Goal: Transaction & Acquisition: Purchase product/service

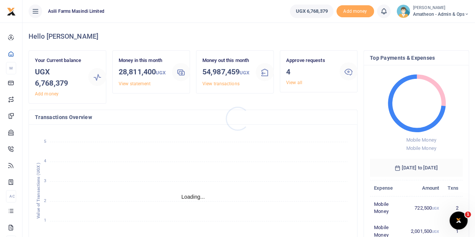
scroll to position [6, 6]
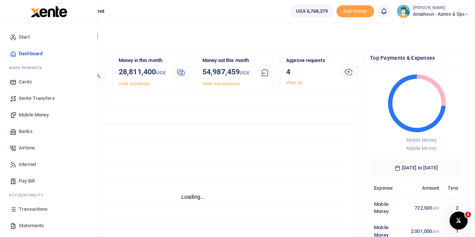
click at [29, 208] on span "Transactions" at bounding box center [33, 209] width 29 height 8
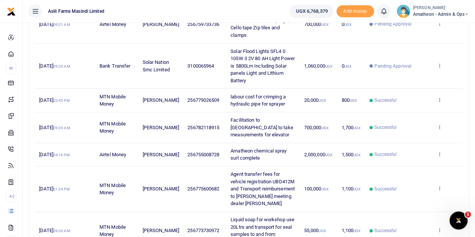
scroll to position [188, 0]
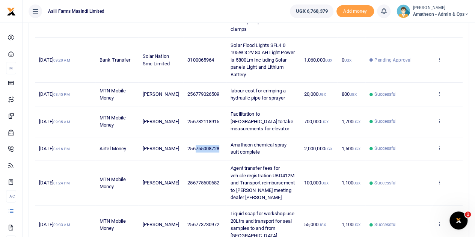
drag, startPoint x: 214, startPoint y: 146, endPoint x: 190, endPoint y: 147, distance: 23.3
click at [190, 147] on span "256755008728" at bounding box center [203, 149] width 32 height 6
copy span "755008728"
drag, startPoint x: 225, startPoint y: 143, endPoint x: 290, endPoint y: 145, distance: 65.8
click at [287, 145] on span "Amatheon chemical spray suit complete" at bounding box center [259, 148] width 56 height 13
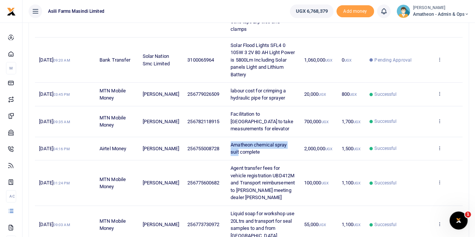
copy span "Amatheon chemical spray suit"
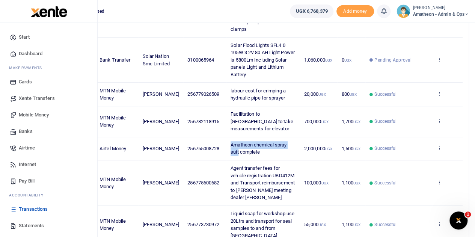
click at [30, 115] on span "Mobile Money" at bounding box center [34, 115] width 30 height 8
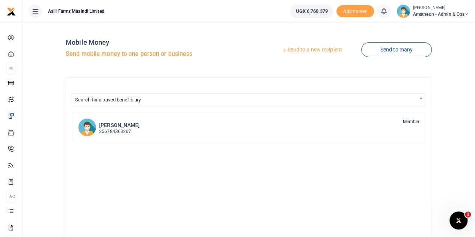
click at [307, 51] on link "Send to a new recipient" at bounding box center [312, 50] width 98 height 14
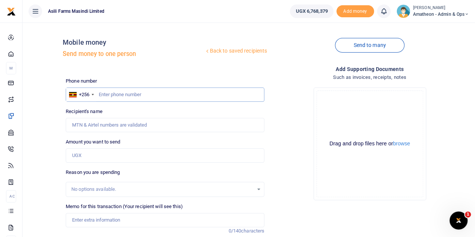
click at [135, 96] on input "text" at bounding box center [165, 95] width 199 height 14
type input "755008728"
click at [112, 156] on input "Amount you want to send" at bounding box center [165, 155] width 199 height 14
type input "Umar Lukanga"
type input "1,500,000"
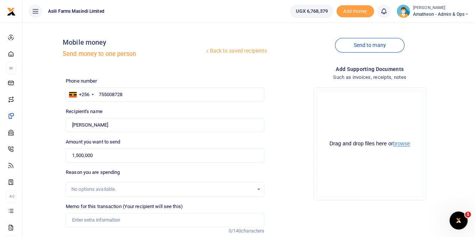
click at [401, 145] on button "browse" at bounding box center [401, 144] width 17 height 6
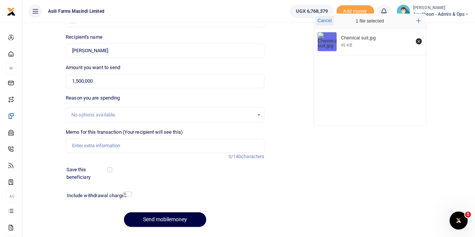
scroll to position [75, 0]
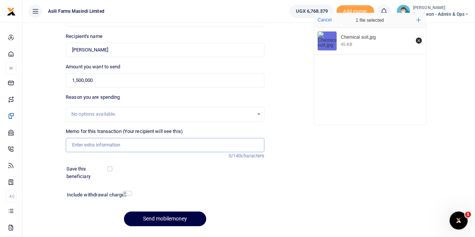
click at [99, 145] on input "Memo for this transaction (Your recipient will see this)" at bounding box center [165, 145] width 199 height 14
paste input "Amatheon chemical spray suit"
click at [163, 148] on input "Amatheon chemical spray suit" at bounding box center [165, 145] width 199 height 14
type input "Amatheon chemical spray suit"
click at [158, 217] on button "Send mobilemoney" at bounding box center [165, 218] width 82 height 15
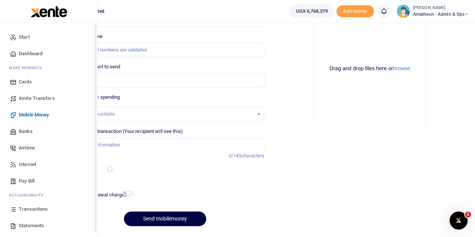
click at [25, 207] on span "Transactions" at bounding box center [33, 209] width 29 height 8
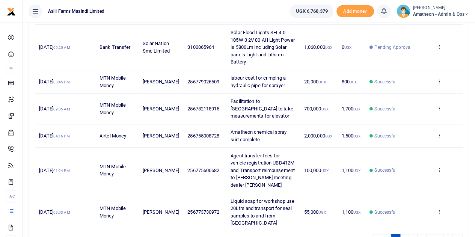
scroll to position [260, 0]
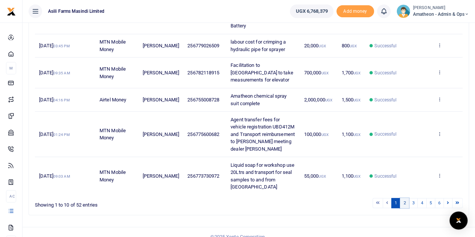
click at [405, 198] on link "2" at bounding box center [404, 203] width 9 height 10
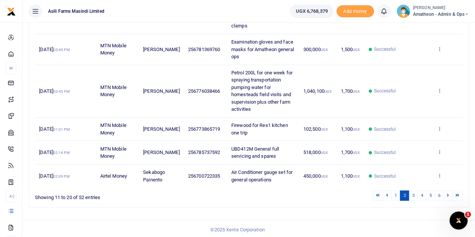
scroll to position [0, 0]
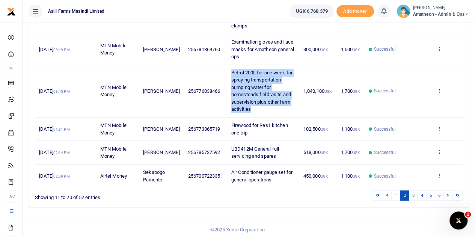
drag, startPoint x: 225, startPoint y: 70, endPoint x: 254, endPoint y: 106, distance: 46.5
click at [254, 106] on td "Petrol 200L for one week for spraying transportation pumping water for homestea…" at bounding box center [263, 91] width 72 height 53
copy span "Petrol 200L for one week for spraying transportation pumping water for homestea…"
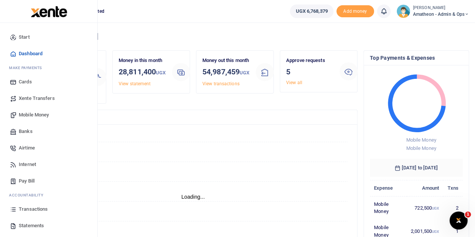
click at [18, 209] on link "Transactions" at bounding box center [48, 209] width 85 height 17
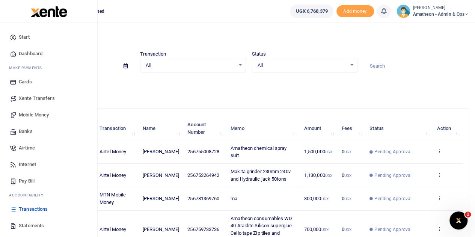
click at [25, 114] on span "Mobile Money" at bounding box center [34, 115] width 30 height 8
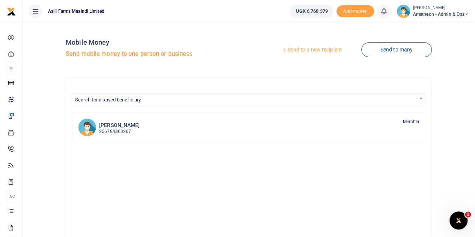
click at [305, 50] on link "Send to a new recipient" at bounding box center [312, 50] width 98 height 14
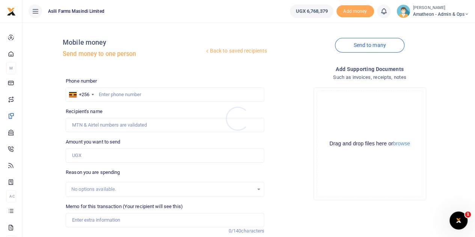
click at [136, 93] on div at bounding box center [237, 118] width 475 height 237
click at [127, 96] on input "text" at bounding box center [165, 95] width 199 height 14
type input "776038466"
type input "[PERSON_NAME]"
type input "776038466"
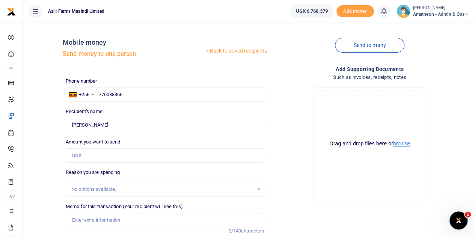
click at [404, 145] on button "browse" at bounding box center [401, 144] width 17 height 6
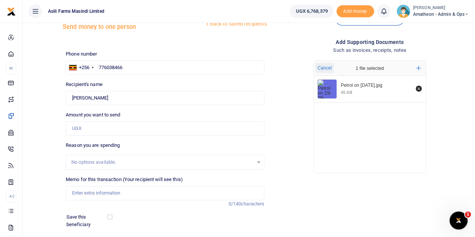
scroll to position [38, 0]
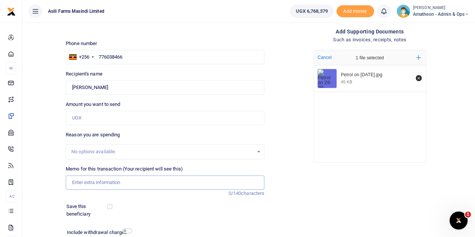
click at [100, 181] on input "Memo for this transaction (Your recipient will see this)" at bounding box center [165, 182] width 199 height 14
paste input "Petrol 200L for one week for spraying transportation pumping water for homestea…"
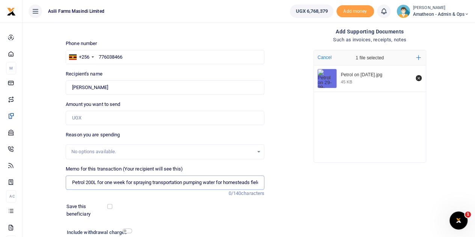
scroll to position [0, 110]
type input "Petrol 200L for one week for spraying transportation pumping water for homestea…"
click at [88, 115] on input "Amount you want to send" at bounding box center [165, 118] width 199 height 14
type input "1,020,000"
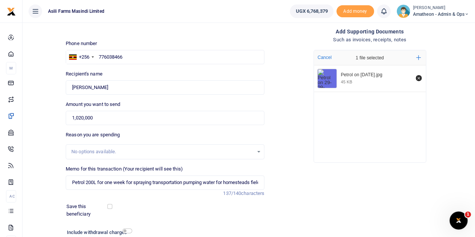
click at [152, 100] on div "Phone number +256 Uganda +256 776038466 Phone is required. Recipient's name Fou…" at bounding box center [165, 155] width 205 height 230
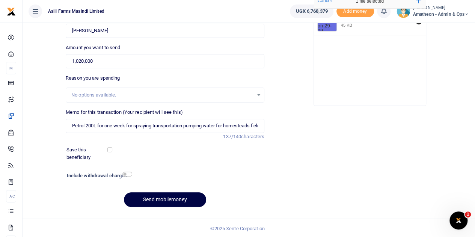
scroll to position [95, 0]
click at [125, 175] on input "checkbox" at bounding box center [127, 173] width 10 height 5
checkbox input "true"
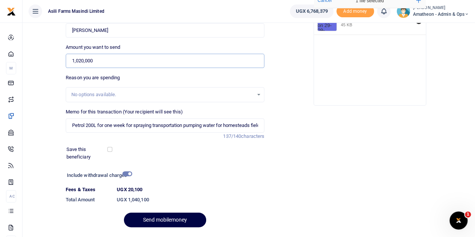
click at [88, 61] on input "1,020,000" at bounding box center [165, 61] width 199 height 14
type input "1,040,100"
click at [200, 179] on div at bounding box center [190, 176] width 119 height 12
click at [128, 173] on input "checkbox" at bounding box center [127, 173] width 10 height 5
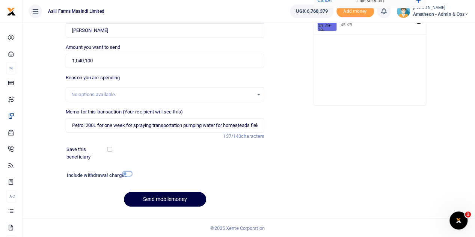
click at [128, 173] on input "checkbox" at bounding box center [127, 173] width 10 height 5
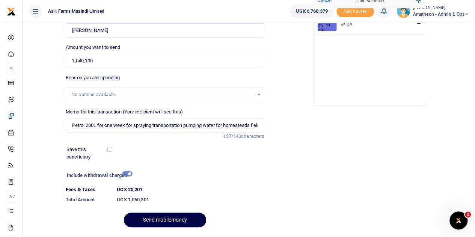
click at [128, 173] on input "checkbox" at bounding box center [127, 173] width 10 height 5
checkbox input "false"
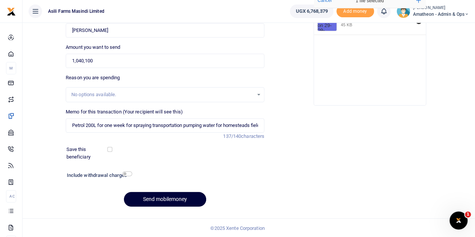
click at [162, 197] on button "Send mobilemoney" at bounding box center [165, 199] width 82 height 15
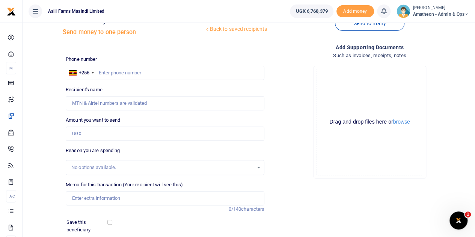
scroll to position [20, 0]
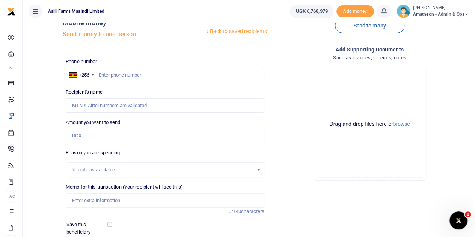
click at [403, 124] on button "browse" at bounding box center [401, 124] width 17 height 6
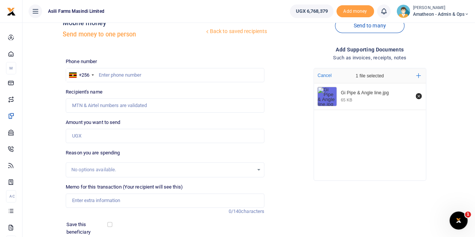
click at [328, 96] on img "File Uploader" at bounding box center [327, 96] width 19 height 19
click at [341, 97] on div "65 KB" at bounding box center [346, 99] width 11 height 5
click at [332, 94] on img "File Uploader" at bounding box center [327, 96] width 19 height 19
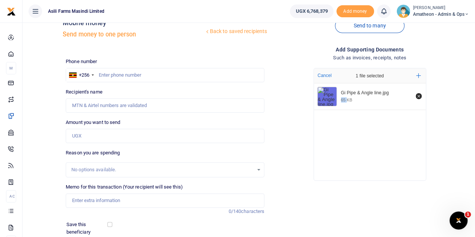
click at [332, 94] on img "File Uploader" at bounding box center [327, 96] width 19 height 19
click at [117, 73] on input "text" at bounding box center [165, 75] width 199 height 14
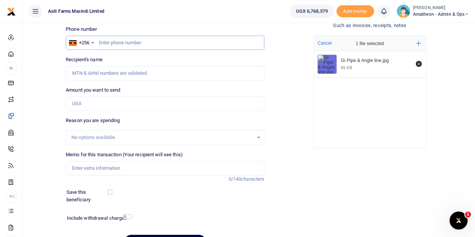
scroll to position [95, 0]
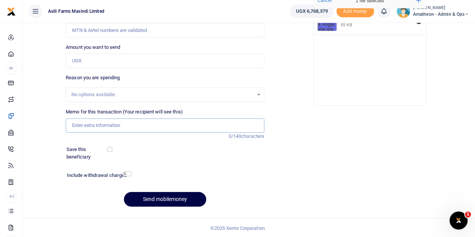
click at [94, 124] on input "Memo for this transaction (Your recipient will see this)" at bounding box center [165, 125] width 199 height 14
paste input "2pcs GI Pipe 2inch and Angle bars 4mm 2pcs"
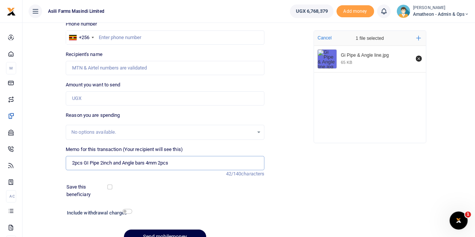
type input "2pcs GI Pipe 2inch and Angle bars 4mm 2pcs"
click at [94, 97] on input "Amount you want to send" at bounding box center [165, 98] width 199 height 14
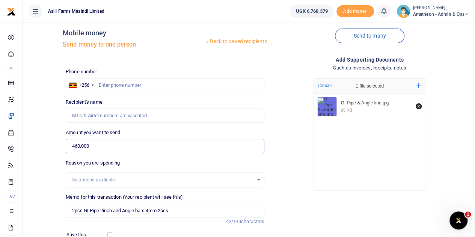
scroll to position [0, 0]
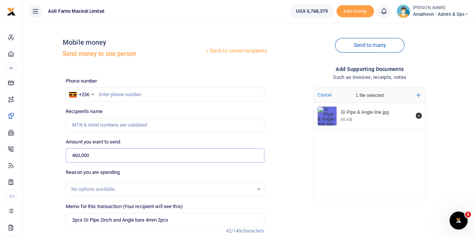
type input "460,000"
click at [119, 95] on input "text" at bounding box center [165, 95] width 199 height 14
paste input "779686091"
type input "779686091"
type input "Daphine Nakato"
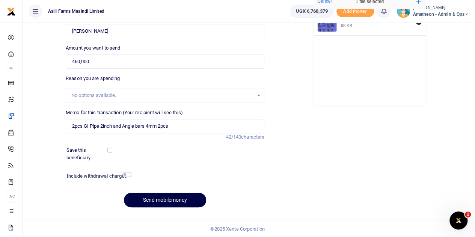
scroll to position [95, 0]
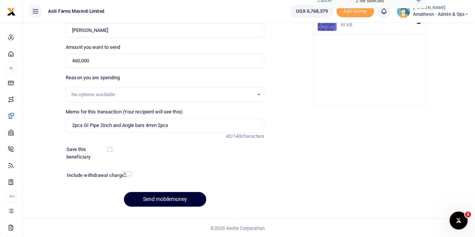
type input "779686091"
click at [154, 198] on button "Send mobilemoney" at bounding box center [165, 199] width 82 height 15
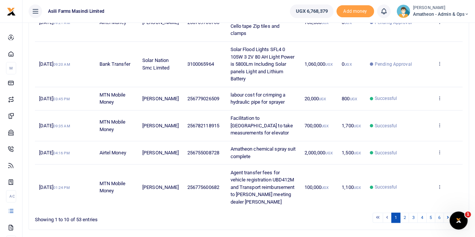
scroll to position [263, 0]
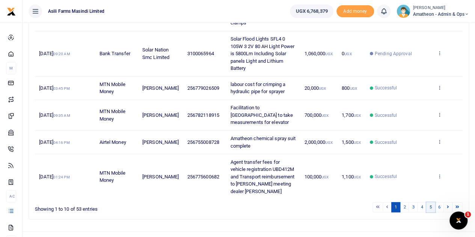
click at [433, 211] on link "5" at bounding box center [430, 207] width 9 height 10
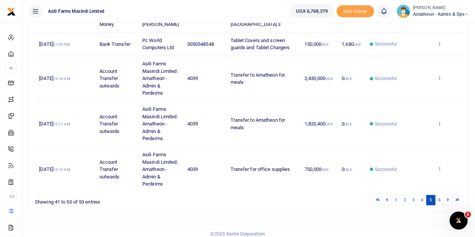
scroll to position [265, 0]
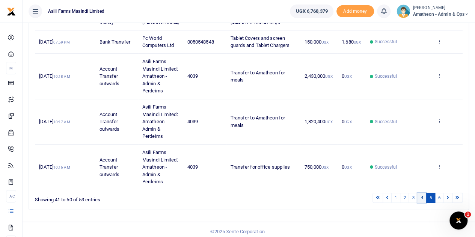
click at [422, 203] on link "4" at bounding box center [421, 198] width 9 height 10
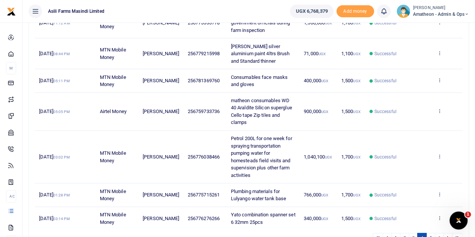
scroll to position [238, 0]
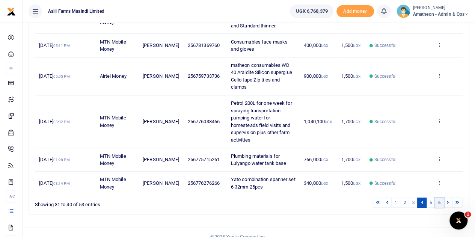
click at [440, 198] on link "6" at bounding box center [439, 203] width 9 height 10
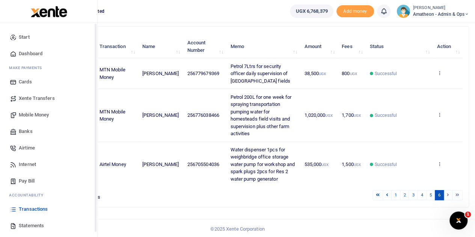
scroll to position [31, 0]
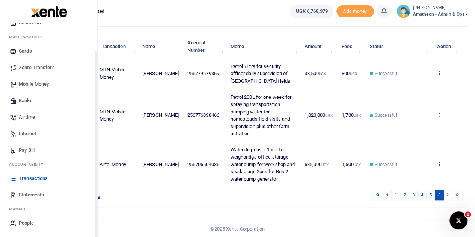
click at [24, 193] on span "Statements" at bounding box center [31, 195] width 25 height 8
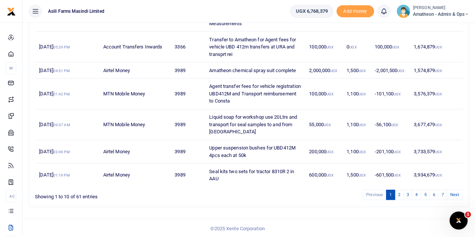
scroll to position [201, 0]
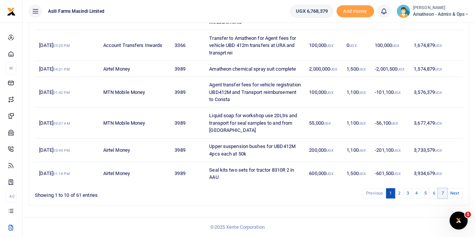
click at [442, 193] on link "7" at bounding box center [442, 193] width 9 height 10
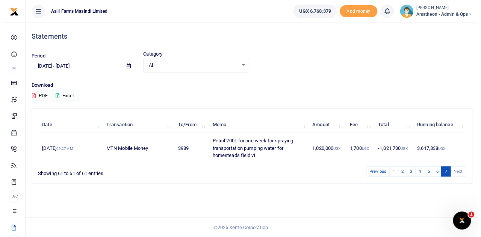
scroll to position [0, 0]
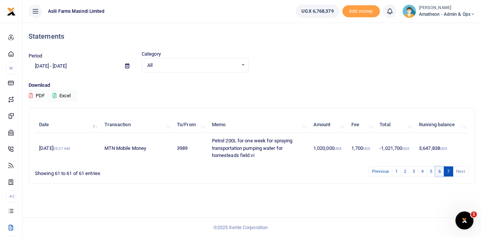
click at [442, 169] on link "6" at bounding box center [439, 171] width 9 height 10
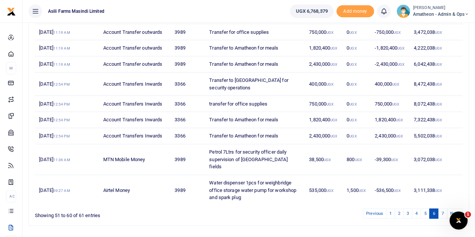
scroll to position [143, 0]
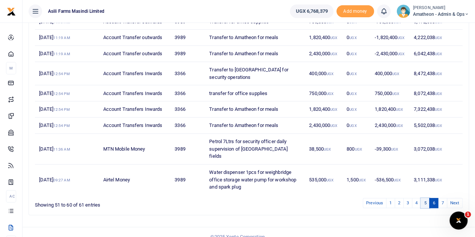
click at [425, 198] on link "5" at bounding box center [425, 203] width 9 height 10
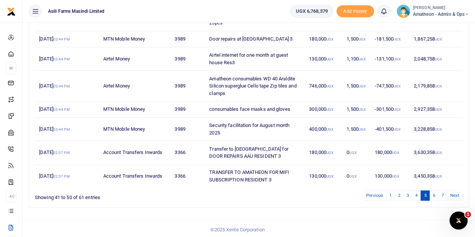
scroll to position [165, 0]
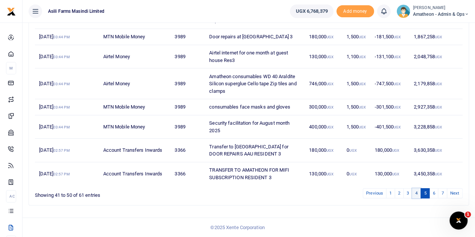
click at [416, 192] on link "4" at bounding box center [416, 193] width 9 height 10
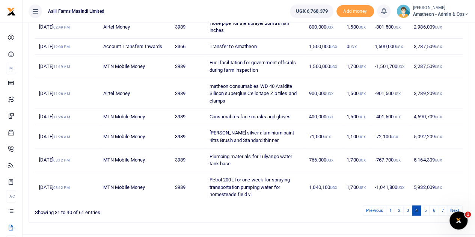
scroll to position [180, 0]
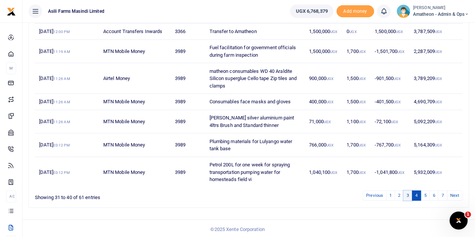
click at [411, 194] on link "3" at bounding box center [407, 195] width 9 height 10
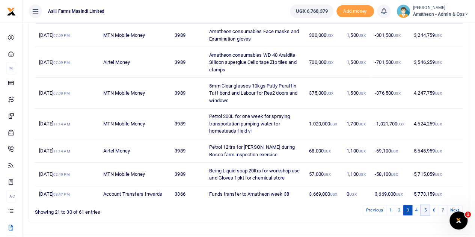
click at [424, 205] on link "5" at bounding box center [425, 210] width 9 height 10
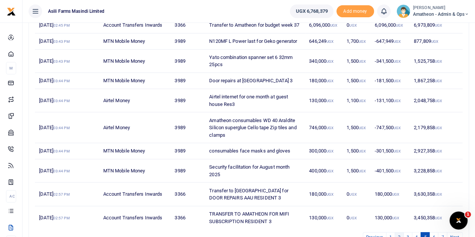
scroll to position [165, 0]
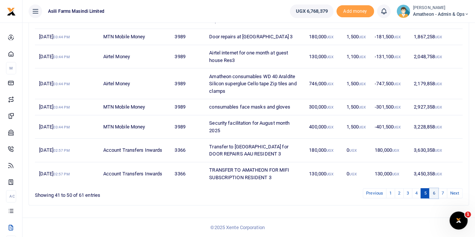
click at [434, 194] on link "6" at bounding box center [433, 193] width 9 height 10
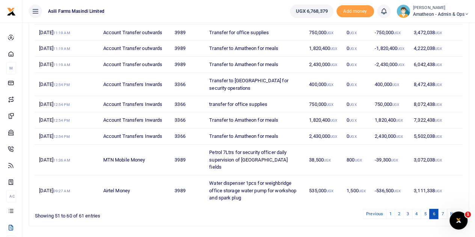
scroll to position [143, 0]
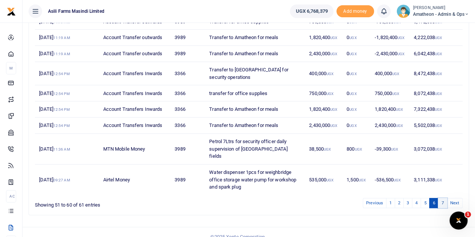
click at [446, 198] on link "7" at bounding box center [442, 203] width 9 height 10
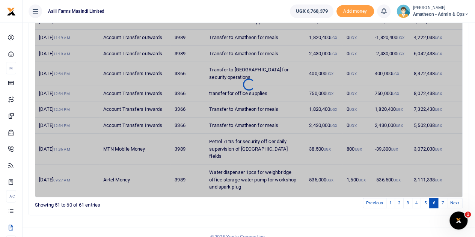
scroll to position [0, 0]
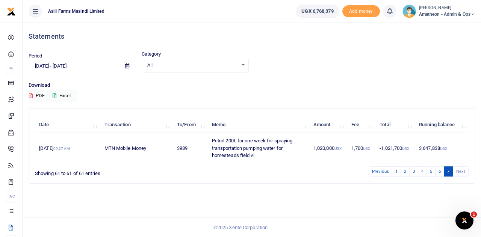
click at [463, 172] on li "Next" at bounding box center [460, 171] width 15 height 10
click at [461, 172] on li "Next" at bounding box center [460, 171] width 15 height 10
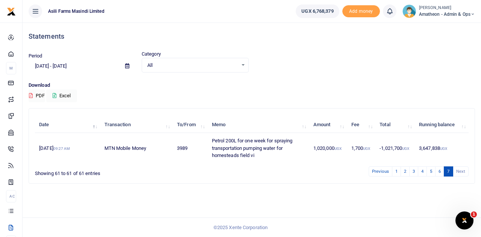
click at [461, 172] on li "Next" at bounding box center [460, 171] width 15 height 10
click at [127, 66] on icon at bounding box center [127, 65] width 4 height 5
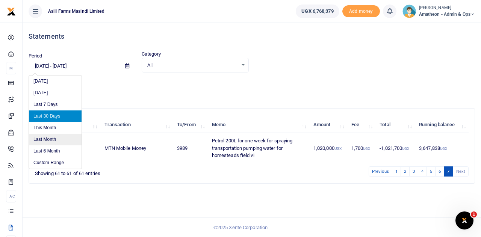
click at [43, 139] on li "Last Month" at bounding box center [55, 140] width 53 height 12
type input "08/01/2025 - 08/31/2025"
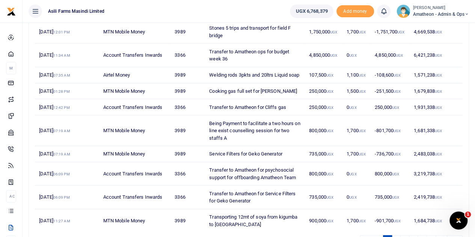
scroll to position [165, 0]
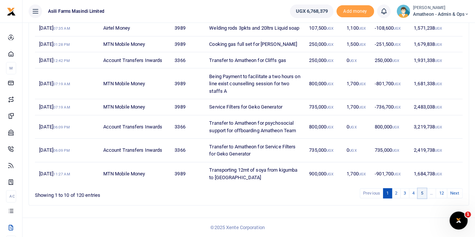
click at [424, 193] on link "5" at bounding box center [422, 193] width 9 height 10
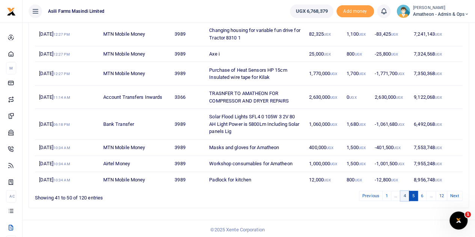
click at [407, 195] on link "4" at bounding box center [404, 196] width 9 height 10
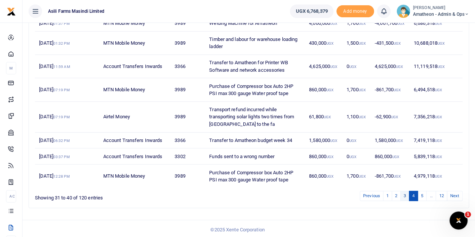
click at [405, 193] on link "3" at bounding box center [404, 196] width 9 height 10
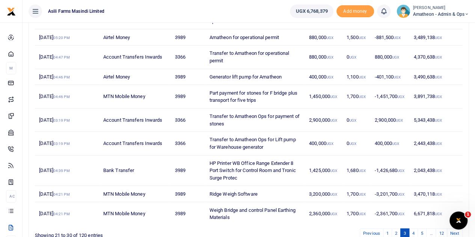
scroll to position [89, 0]
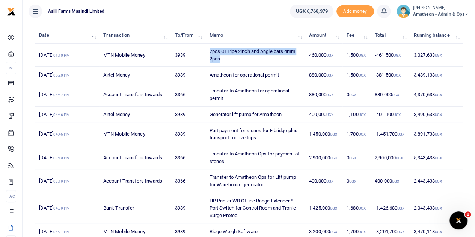
drag, startPoint x: 210, startPoint y: 49, endPoint x: 228, endPoint y: 59, distance: 20.5
click at [228, 59] on td "2pcs GI Pipe 2inch and Angle bars 4mm 2pcs" at bounding box center [255, 55] width 100 height 23
copy td "2pcs GI Pipe 2inch and Angle bars 4mm 2pcs"
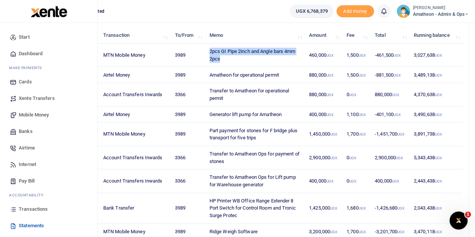
click at [27, 208] on span "Transactions" at bounding box center [33, 209] width 29 height 8
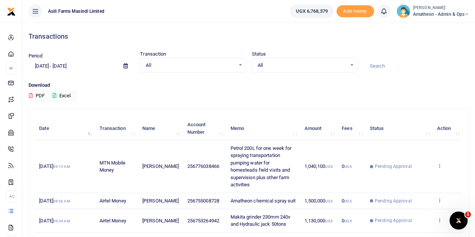
click at [124, 65] on icon at bounding box center [126, 65] width 4 height 5
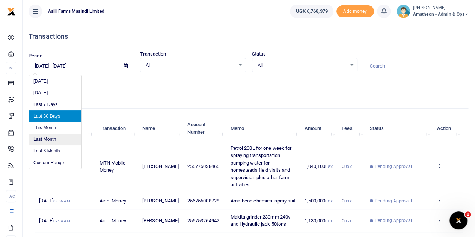
click at [40, 140] on li "Last Month" at bounding box center [55, 140] width 53 height 12
type input "08/01/2025 - 08/31/2025"
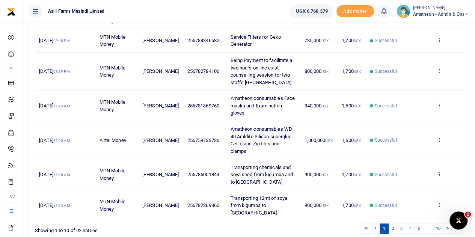
scroll to position [260, 0]
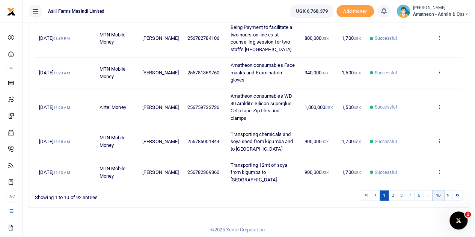
click at [439, 194] on link "10" at bounding box center [438, 195] width 11 height 10
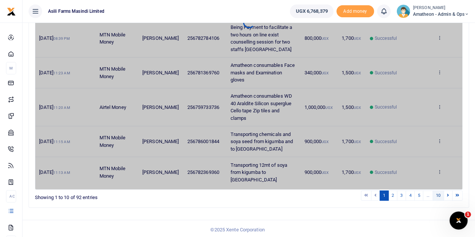
scroll to position [15, 0]
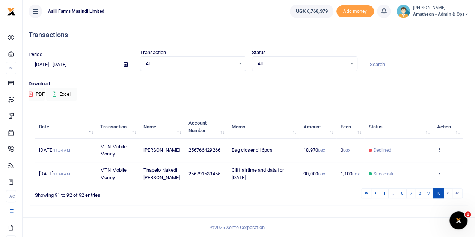
click at [447, 192] on li at bounding box center [448, 193] width 9 height 10
click at [447, 193] on li at bounding box center [448, 193] width 9 height 10
click at [429, 194] on link "9" at bounding box center [428, 193] width 9 height 10
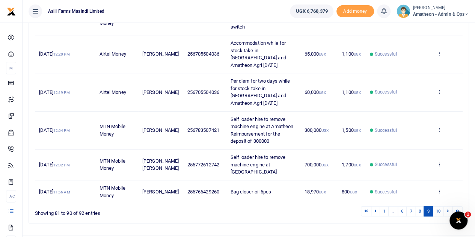
scroll to position [245, 0]
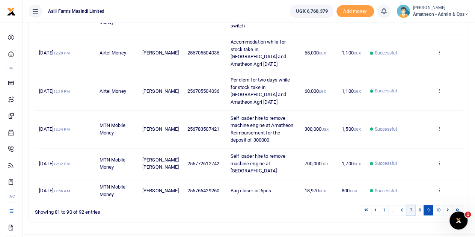
click at [412, 205] on link "7" at bounding box center [410, 210] width 9 height 10
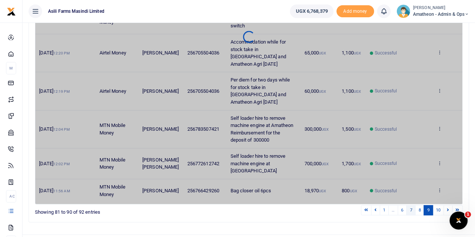
scroll to position [216, 0]
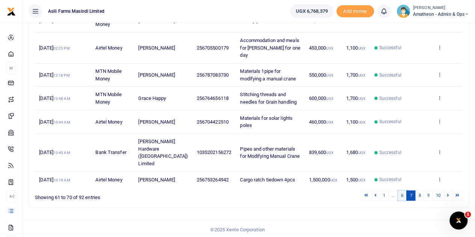
click at [403, 192] on link "6" at bounding box center [402, 195] width 9 height 10
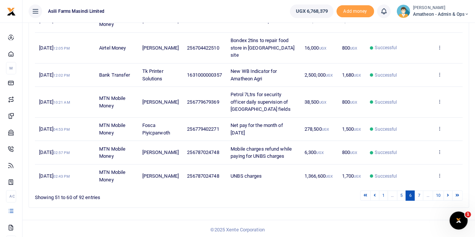
scroll to position [209, 0]
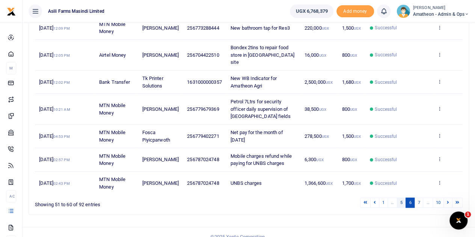
click at [401, 198] on link "5" at bounding box center [401, 203] width 9 height 10
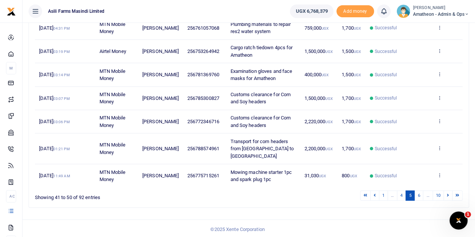
click at [401, 194] on link "4" at bounding box center [401, 195] width 9 height 10
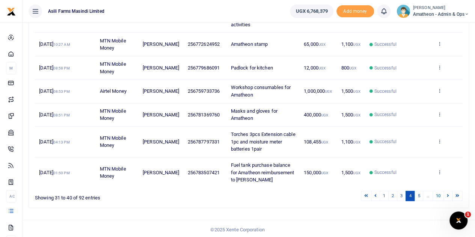
scroll to position [267, 0]
click at [401, 194] on link "3" at bounding box center [401, 195] width 9 height 10
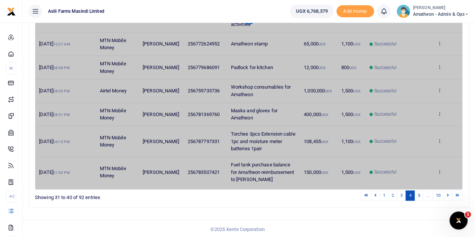
scroll to position [245, 0]
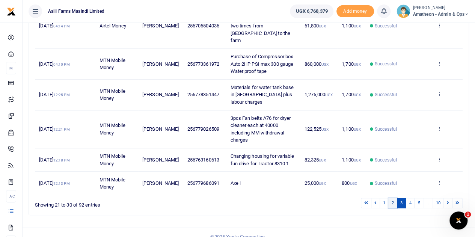
click at [394, 198] on link "2" at bounding box center [392, 203] width 9 height 10
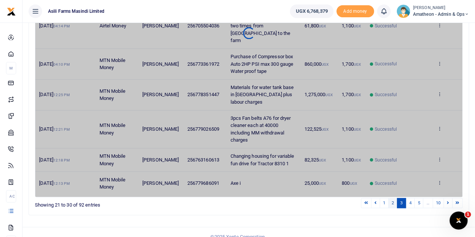
scroll to position [231, 0]
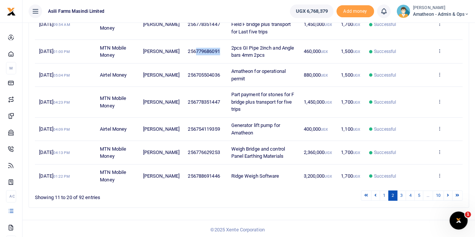
drag, startPoint x: 213, startPoint y: 50, endPoint x: 189, endPoint y: 51, distance: 23.7
click at [189, 51] on span "256779686091" at bounding box center [204, 51] width 32 height 6
copy span "779686091"
click at [35, 10] on icon at bounding box center [36, 11] width 8 height 8
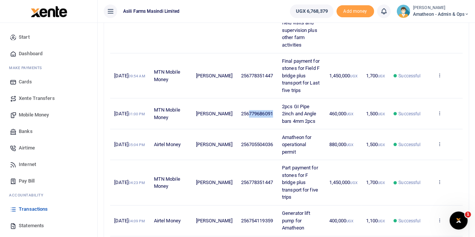
click at [23, 208] on span "Transactions" at bounding box center [33, 209] width 29 height 8
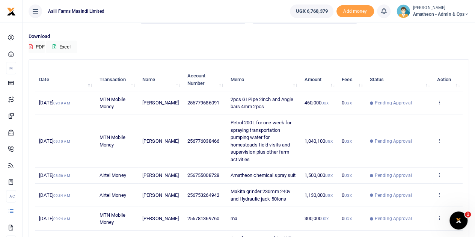
scroll to position [38, 0]
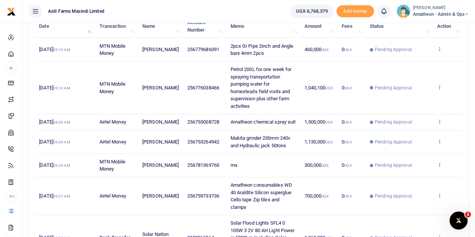
scroll to position [113, 0]
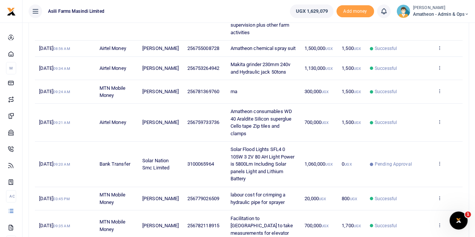
scroll to position [188, 0]
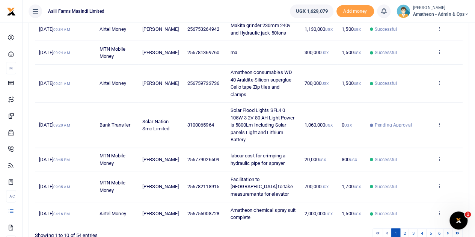
scroll to position [225, 0]
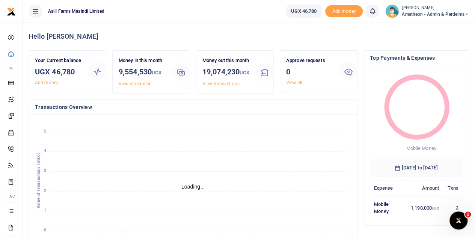
scroll to position [6, 6]
